Goal: Book appointment/travel/reservation

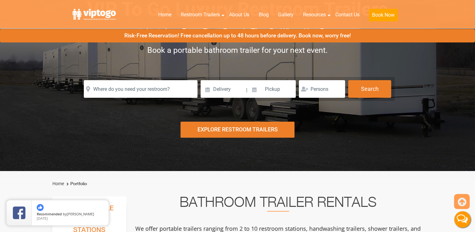
scroll to position [33, 0]
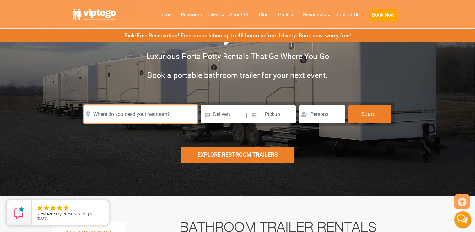
click at [163, 116] on input "text" at bounding box center [141, 114] width 114 height 18
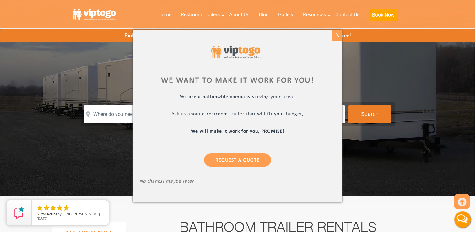
click at [338, 38] on div "X" at bounding box center [337, 35] width 10 height 11
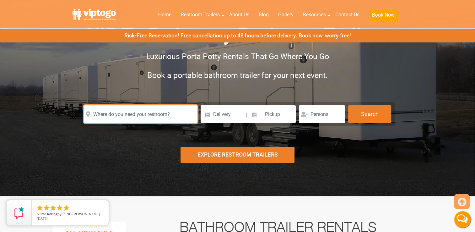
click at [114, 114] on input "text" at bounding box center [141, 114] width 114 height 18
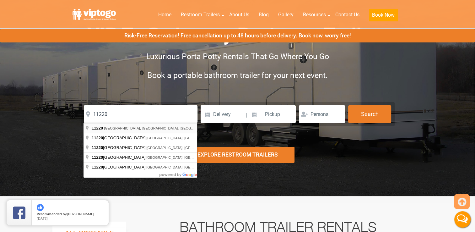
type input "[GEOGRAPHIC_DATA], [GEOGRAPHIC_DATA]"
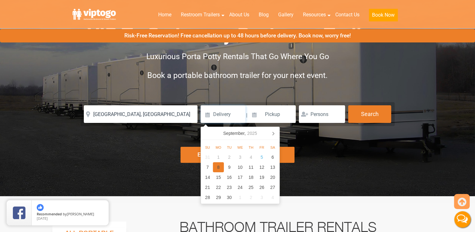
click at [220, 167] on div "8" at bounding box center [218, 167] width 11 height 10
type input "[DATE]"
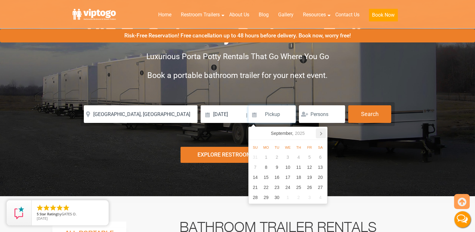
click at [319, 134] on icon at bounding box center [321, 133] width 10 height 10
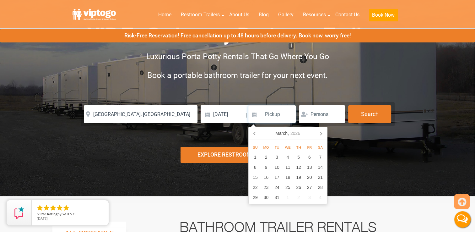
click at [319, 134] on icon at bounding box center [321, 133] width 10 height 10
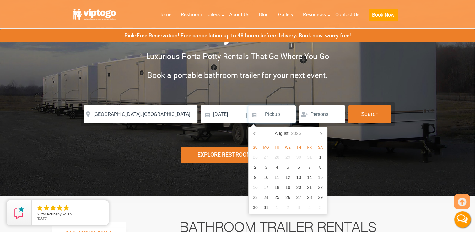
click at [319, 134] on icon at bounding box center [321, 133] width 10 height 10
click at [266, 168] on div "9" at bounding box center [266, 167] width 11 height 10
type input "[DATE]"
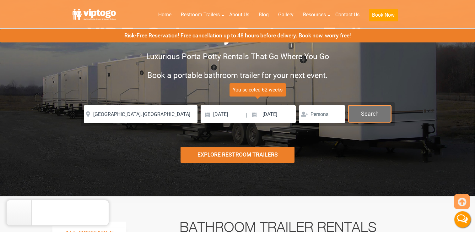
click at [367, 114] on button "Search" at bounding box center [369, 113] width 43 height 17
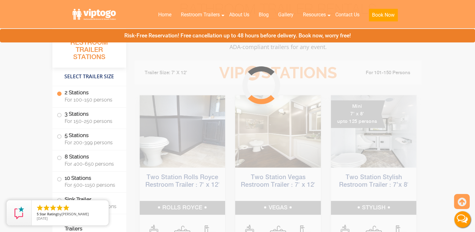
scroll to position [255, 0]
